Goal: Information Seeking & Learning: Learn about a topic

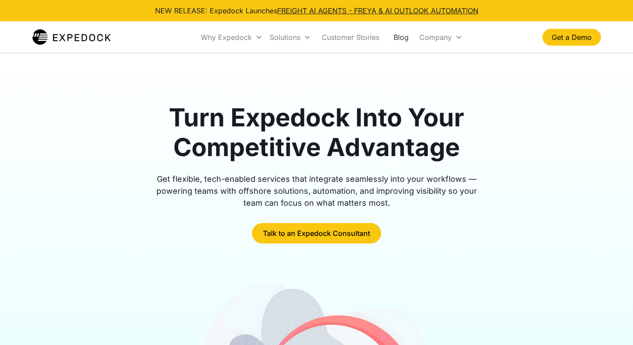
click at [395, 35] on link "Blog" at bounding box center [400, 37] width 29 height 30
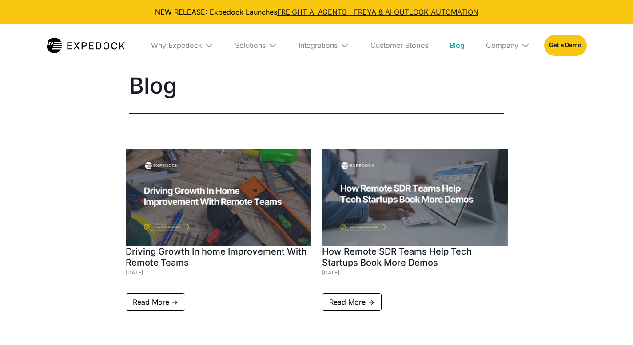
select select
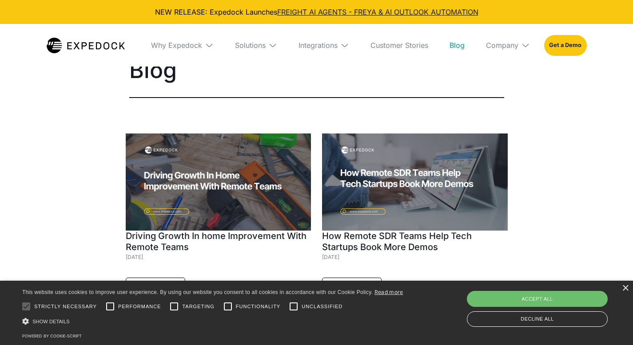
scroll to position [19, 0]
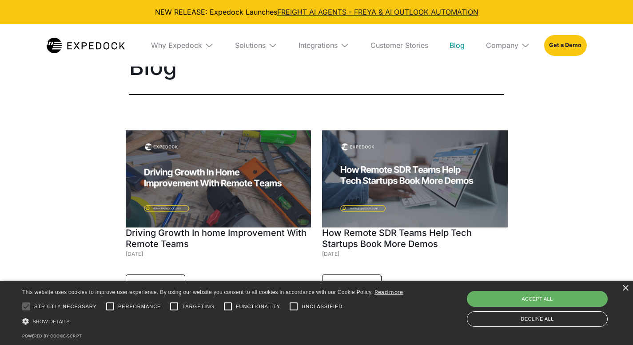
click at [537, 297] on div "Accept all" at bounding box center [537, 299] width 141 height 16
checkbox input "true"
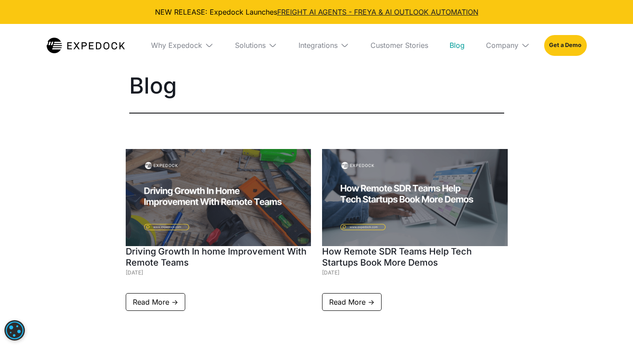
select select
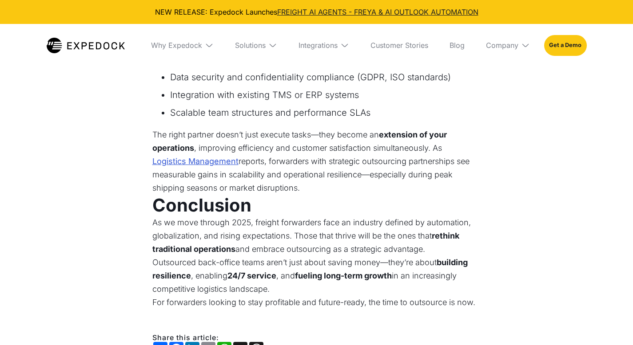
scroll to position [1477, 0]
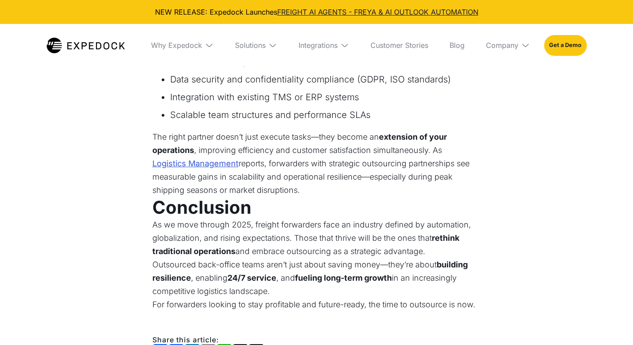
select select
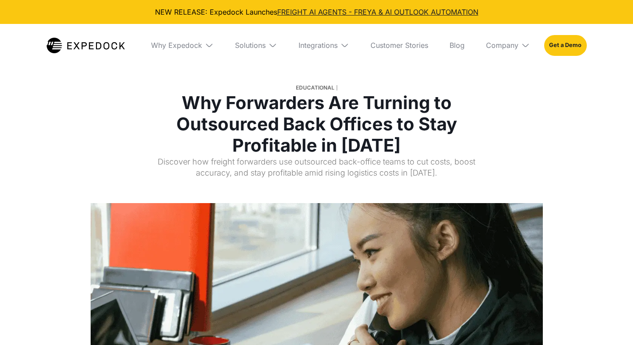
select select
click at [462, 48] on link "Blog" at bounding box center [456, 45] width 29 height 43
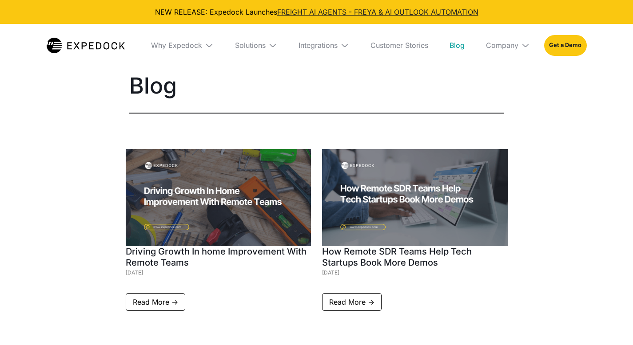
select select
